Goal: Information Seeking & Learning: Learn about a topic

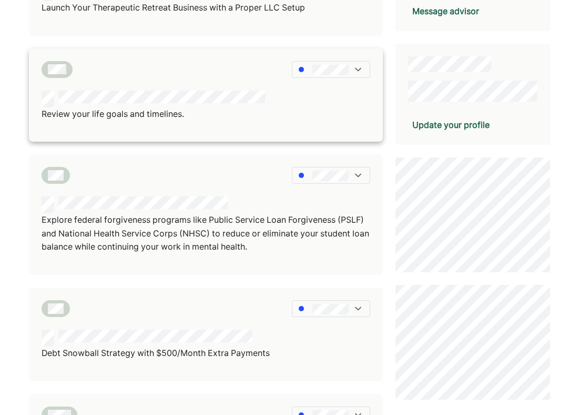
scroll to position [249, 0]
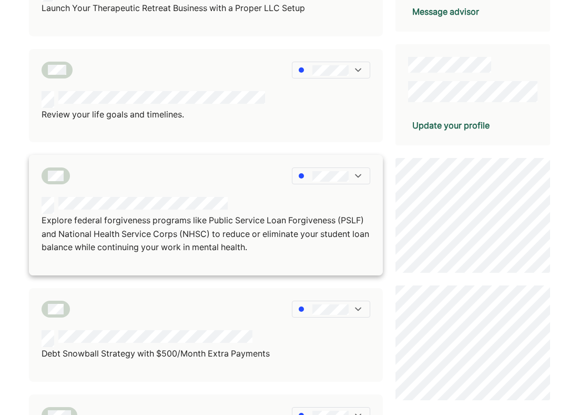
click at [125, 228] on p "Explore federal forgiveness programs like Public Service Loan Forgiveness (PSLF…" at bounding box center [206, 234] width 329 height 41
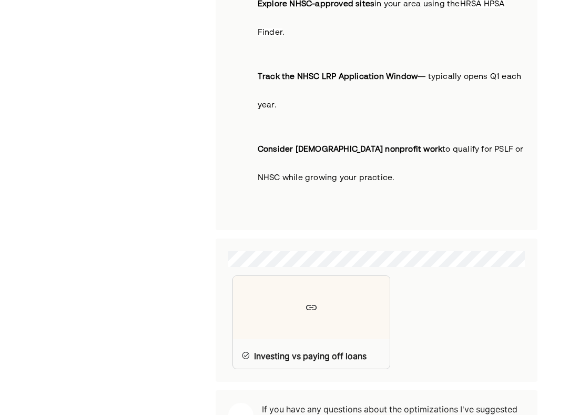
scroll to position [2485, 0]
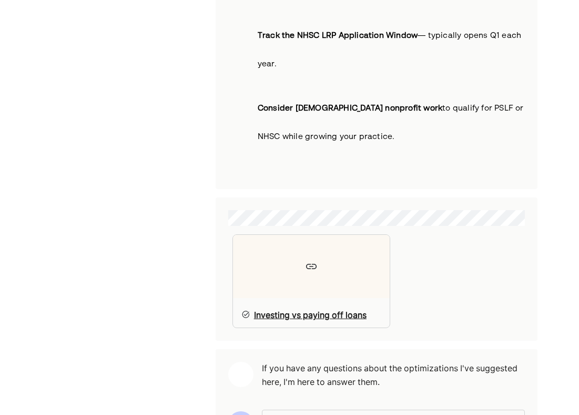
click at [320, 308] on div "Investing vs paying off loans" at bounding box center [310, 314] width 113 height 13
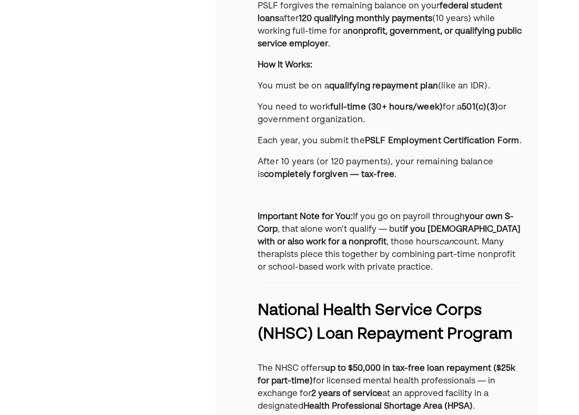
scroll to position [0, 0]
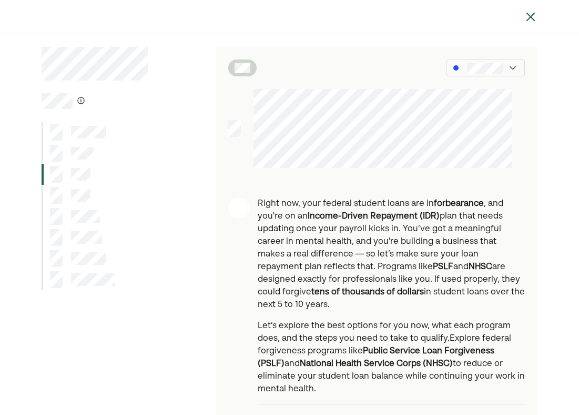
click at [500, 62] on div at bounding box center [485, 68] width 36 height 12
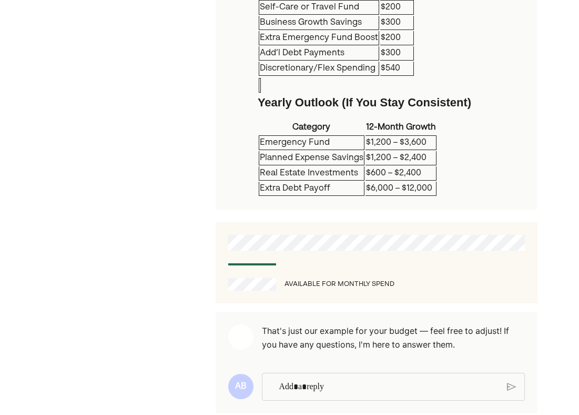
scroll to position [1449, 0]
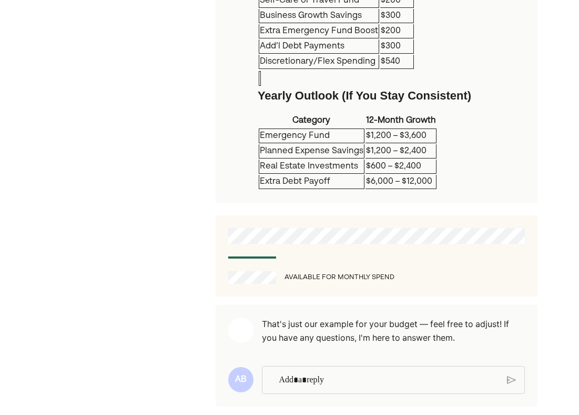
click at [313, 272] on div "Available for Monthly Spend" at bounding box center [340, 277] width 110 height 11
click at [386, 271] on div "Available for Monthly Spend" at bounding box center [376, 277] width 297 height 13
click at [386, 272] on div "Available for Monthly Spend" at bounding box center [340, 277] width 110 height 11
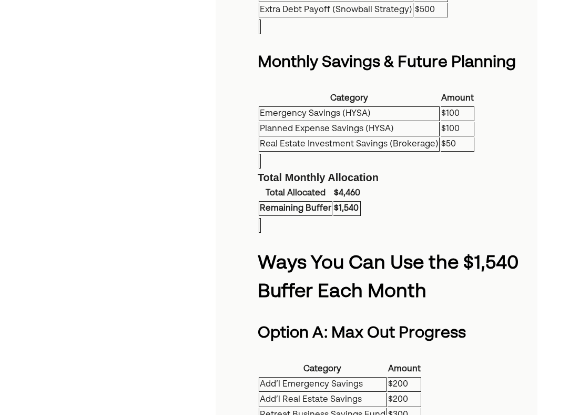
scroll to position [899, 0]
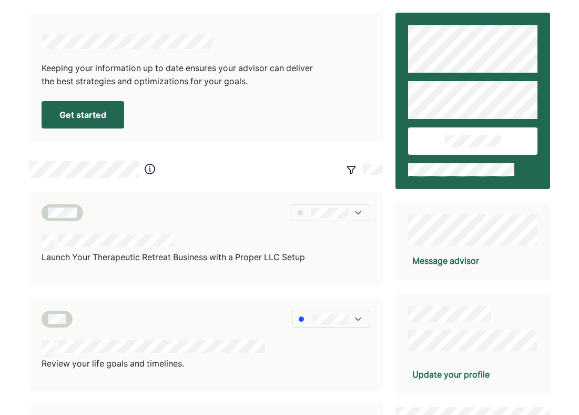
click at [357, 167] on div at bounding box center [323, 169] width 120 height 19
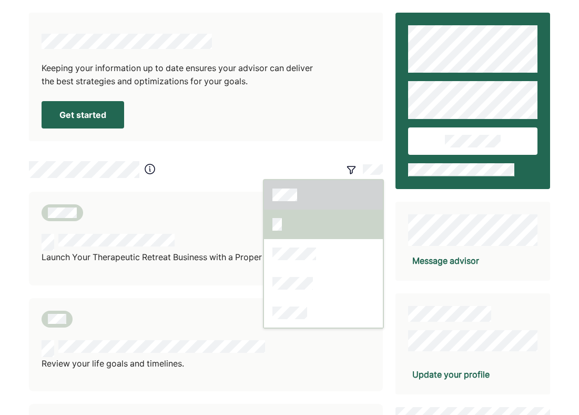
click at [326, 224] on div at bounding box center [323, 223] width 119 height 29
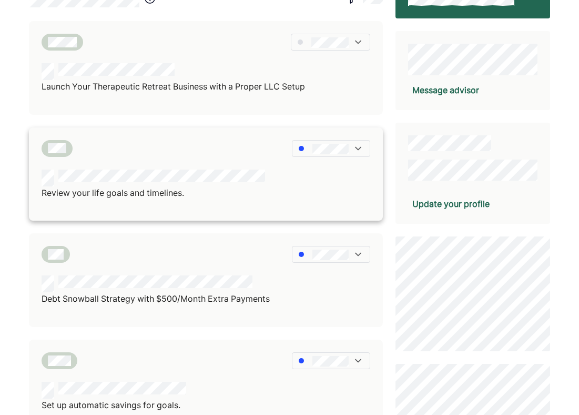
scroll to position [174, 0]
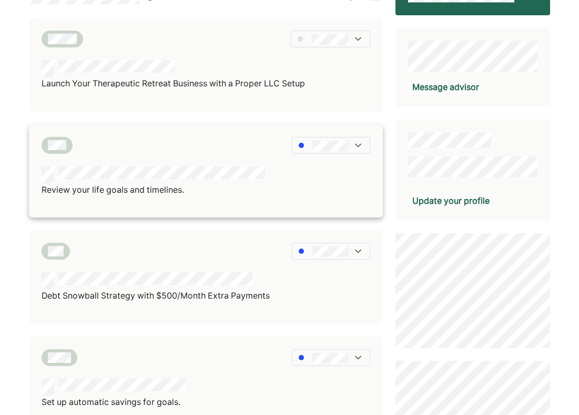
click at [236, 190] on p "Review your life goals and timelines." at bounding box center [154, 190] width 224 height 14
